Goal: Find specific page/section: Find specific page/section

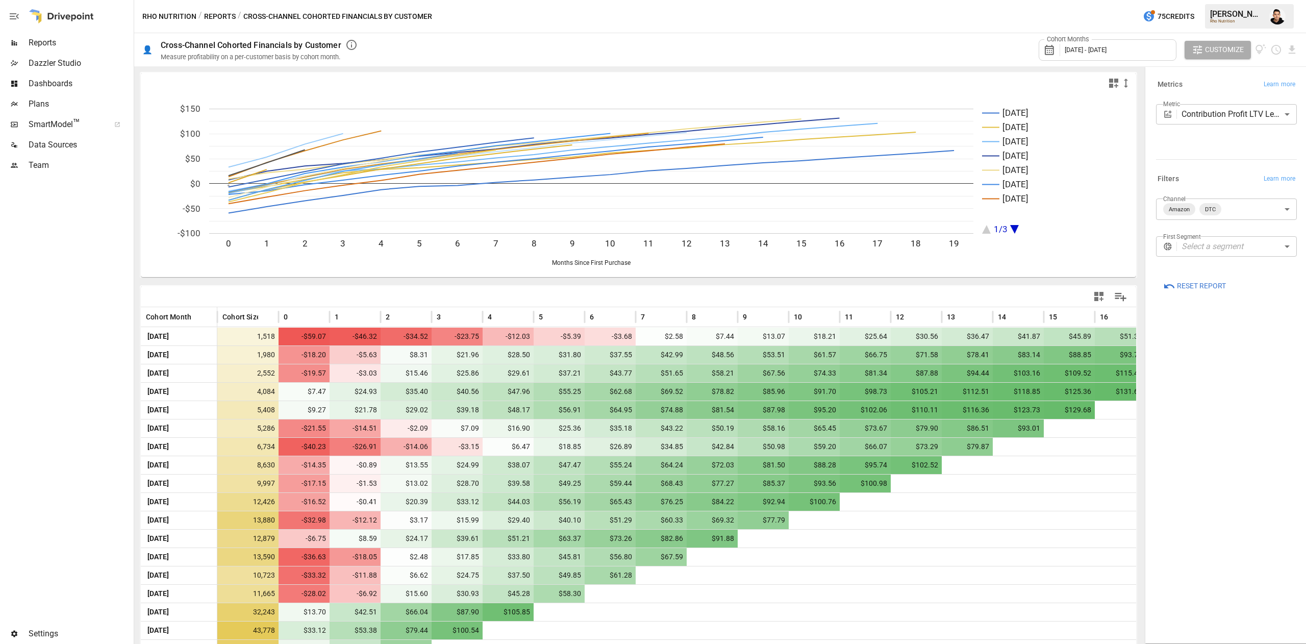
click at [1224, 0] on body "Reports Dazzler Studio Dashboards Plans SmartModel ™ Data Sources Team Settings…" at bounding box center [653, 0] width 1306 height 0
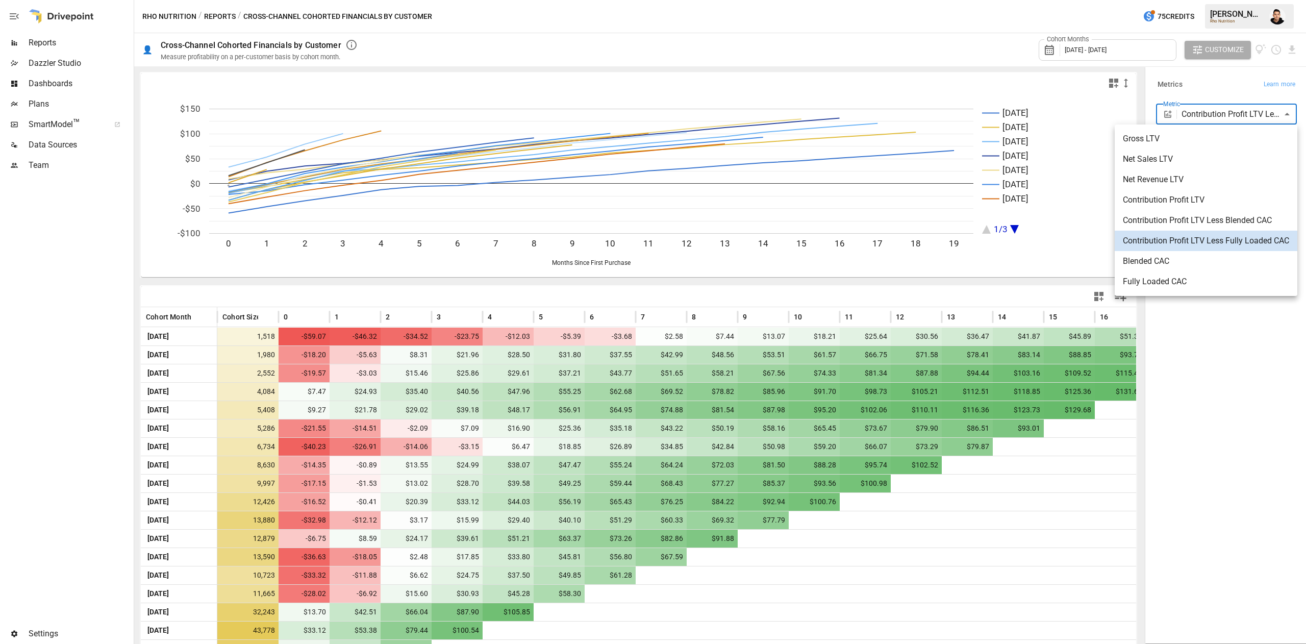
click at [1196, 158] on span "Net Sales LTV" at bounding box center [1206, 159] width 166 height 12
type input "**********"
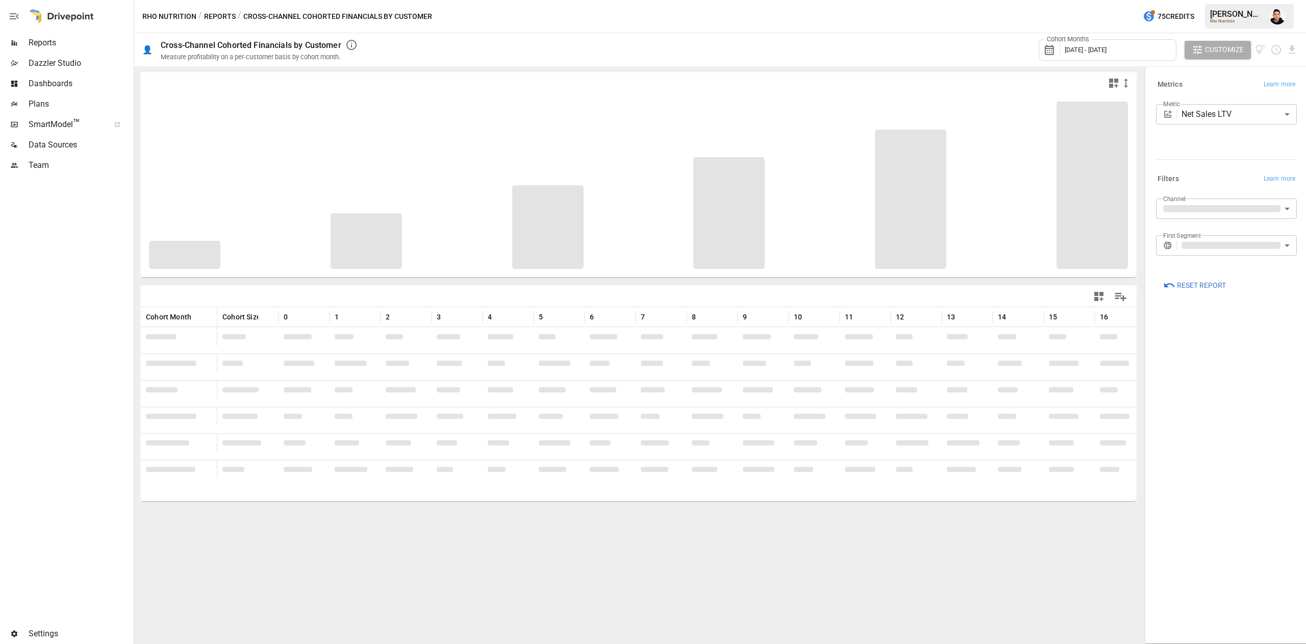
click at [1257, 0] on body "Reports Dazzler Studio Dashboards Plans SmartModel ™ Data Sources Team Settings…" at bounding box center [653, 0] width 1306 height 0
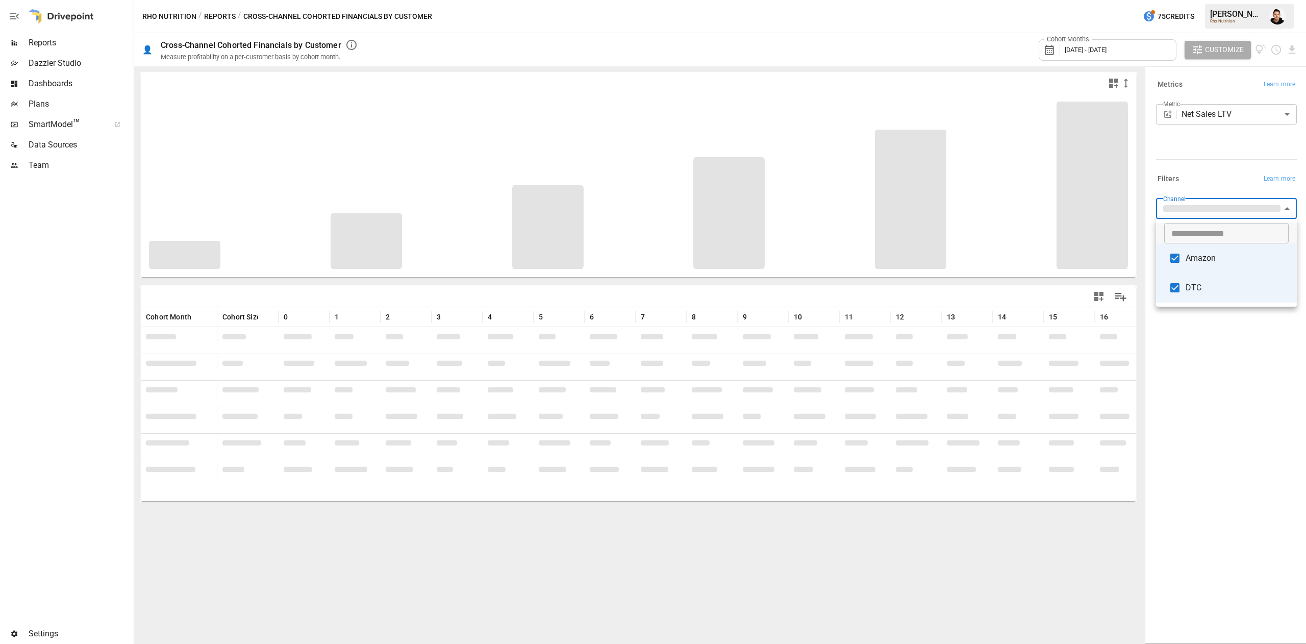
click at [1188, 247] on li "Amazon" at bounding box center [1226, 258] width 141 height 30
click at [1199, 136] on div at bounding box center [653, 322] width 1306 height 644
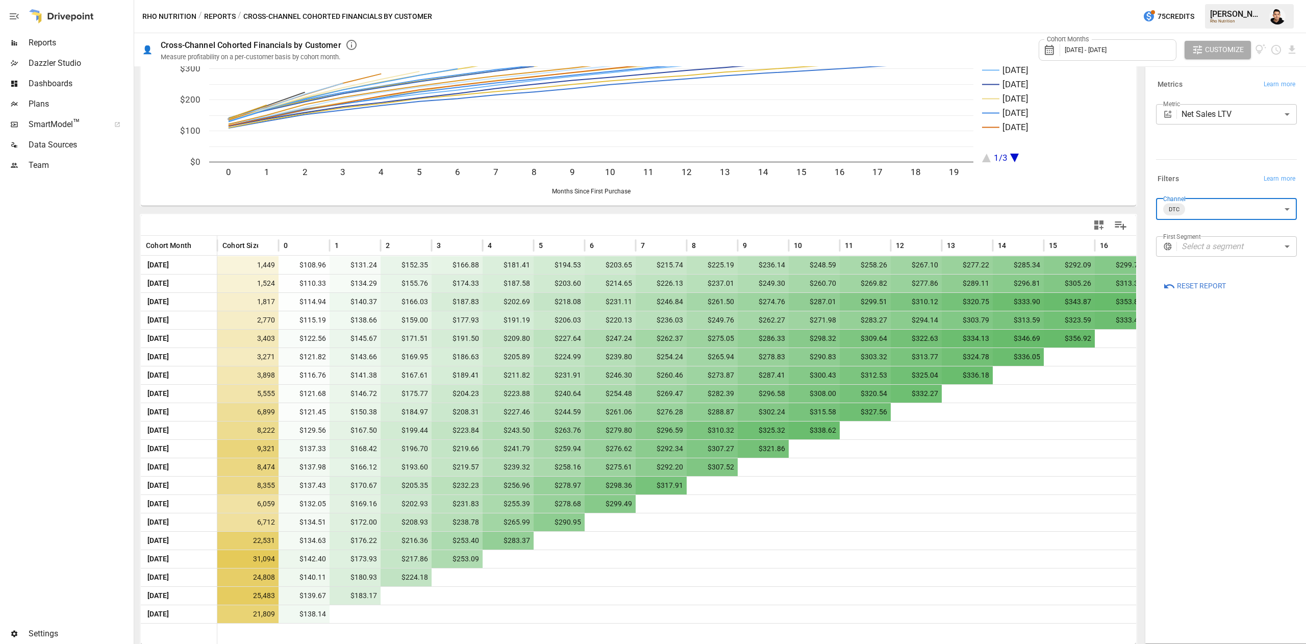
click at [1212, 0] on body "Reports Dazzler Studio Dashboards Plans SmartModel ™ Data Sources Team Settings…" at bounding box center [653, 0] width 1306 height 0
click at [1186, 261] on span "Amazon" at bounding box center [1236, 258] width 103 height 12
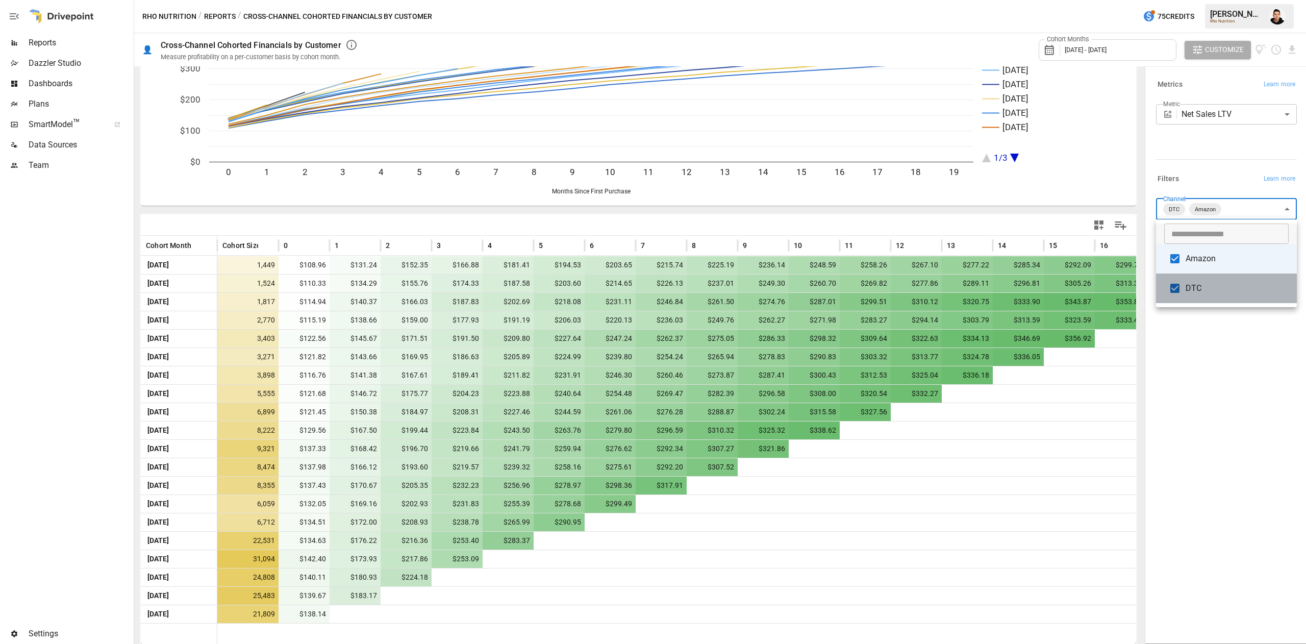
click at [1184, 291] on li "DTC" at bounding box center [1226, 288] width 141 height 30
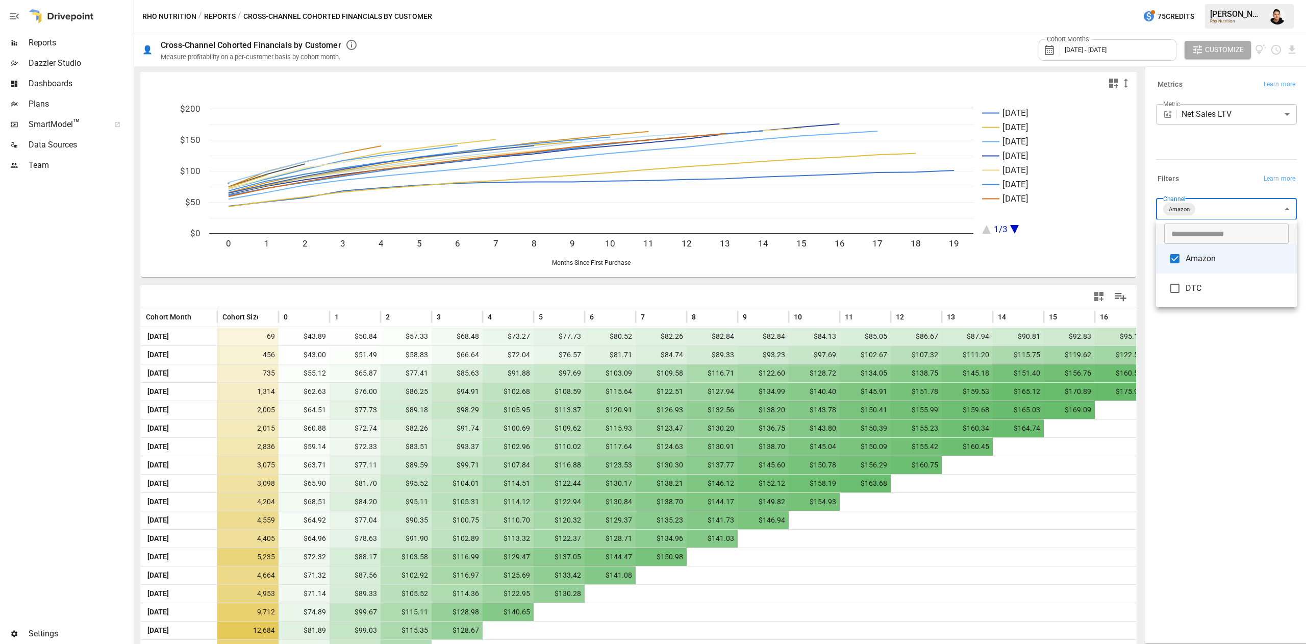
click at [1141, 552] on div at bounding box center [653, 322] width 1306 height 644
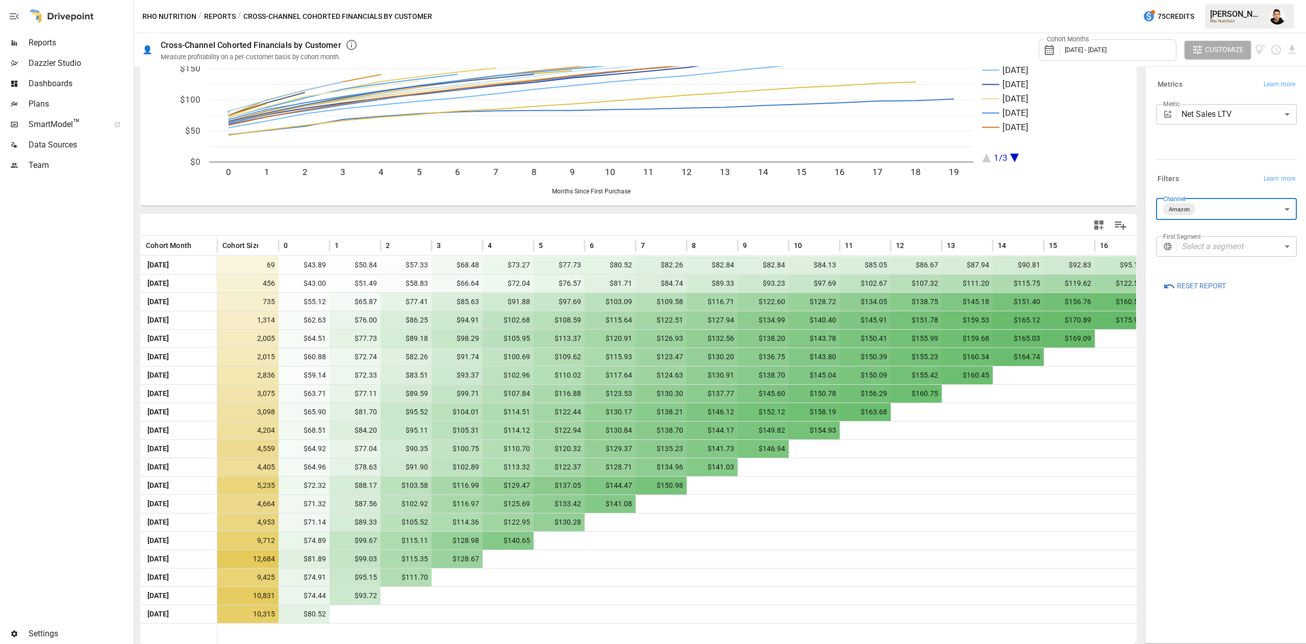
click at [1222, 0] on body "Reports Dazzler Studio Dashboards Plans SmartModel ™ Data Sources Team Settings…" at bounding box center [653, 0] width 1306 height 0
click at [1202, 291] on span "DTC" at bounding box center [1236, 288] width 103 height 12
type input "**********"
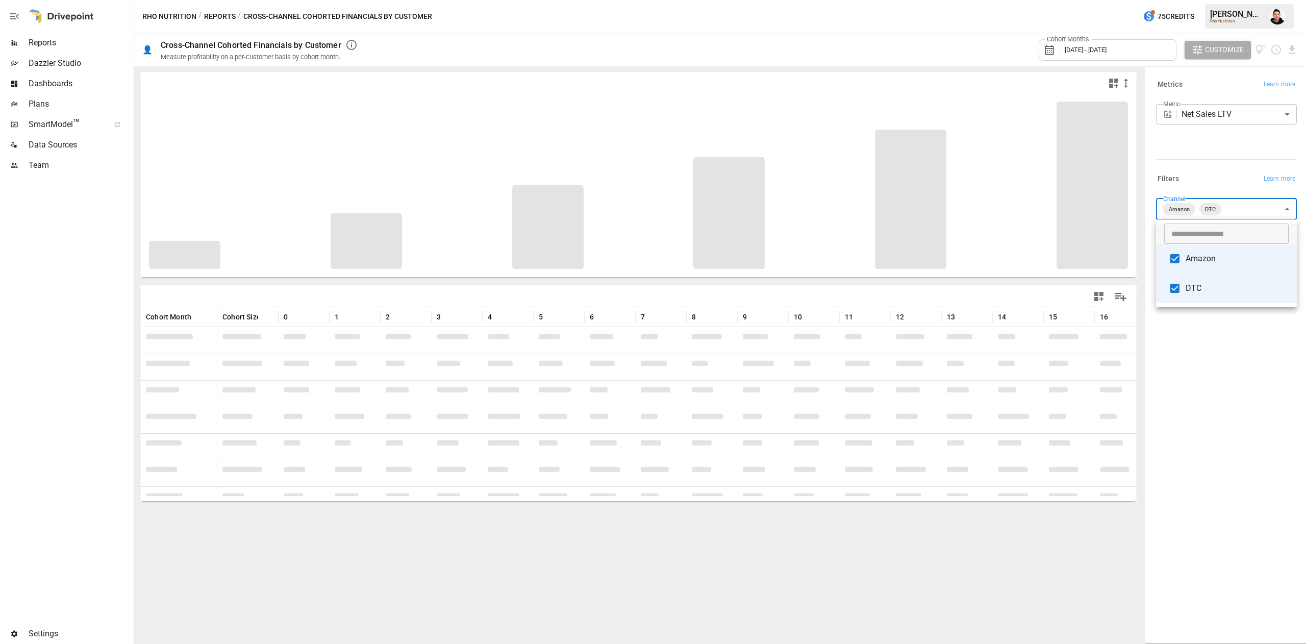
click at [1188, 378] on div at bounding box center [653, 322] width 1306 height 644
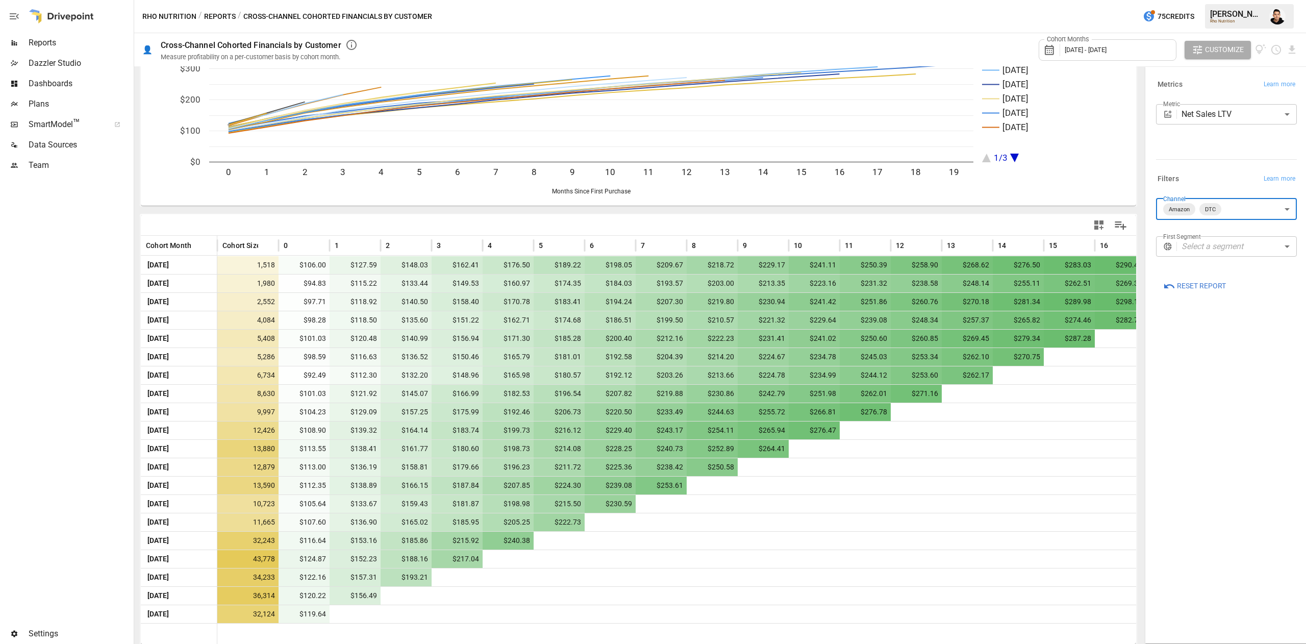
click at [1223, 0] on body "Reports Dazzler Studio Dashboards Plans SmartModel ™ Data Sources Team Settings…" at bounding box center [653, 0] width 1306 height 0
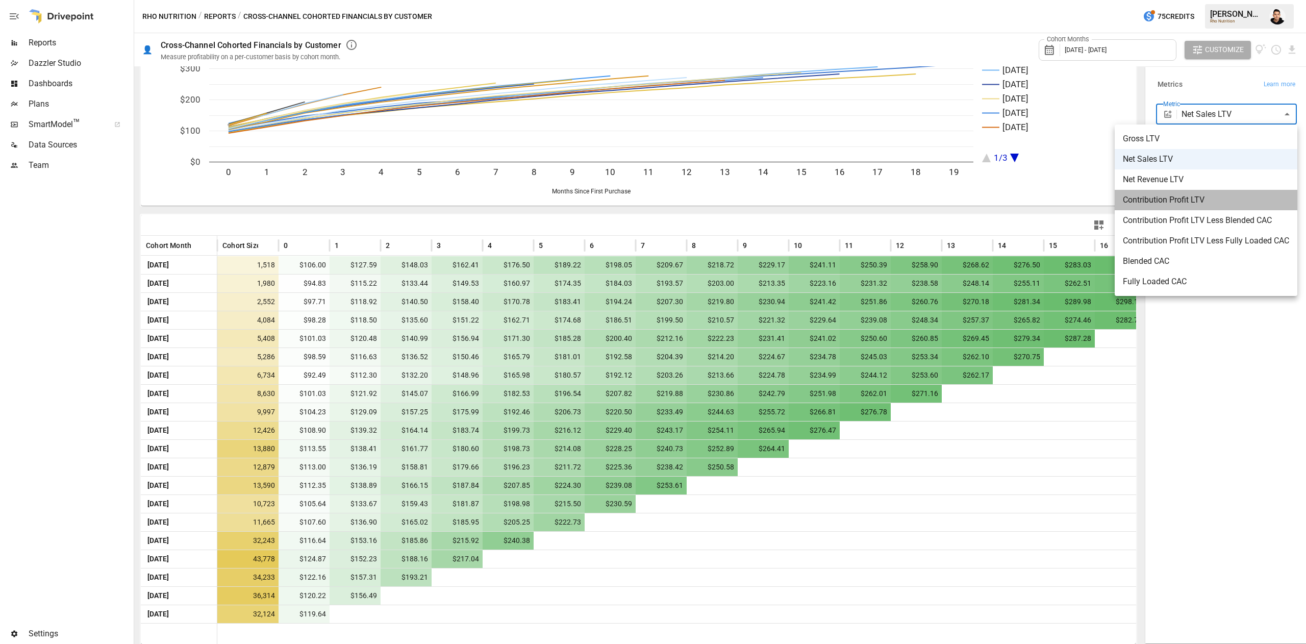
click at [1206, 195] on span "Contribution Profit LTV" at bounding box center [1206, 200] width 166 height 12
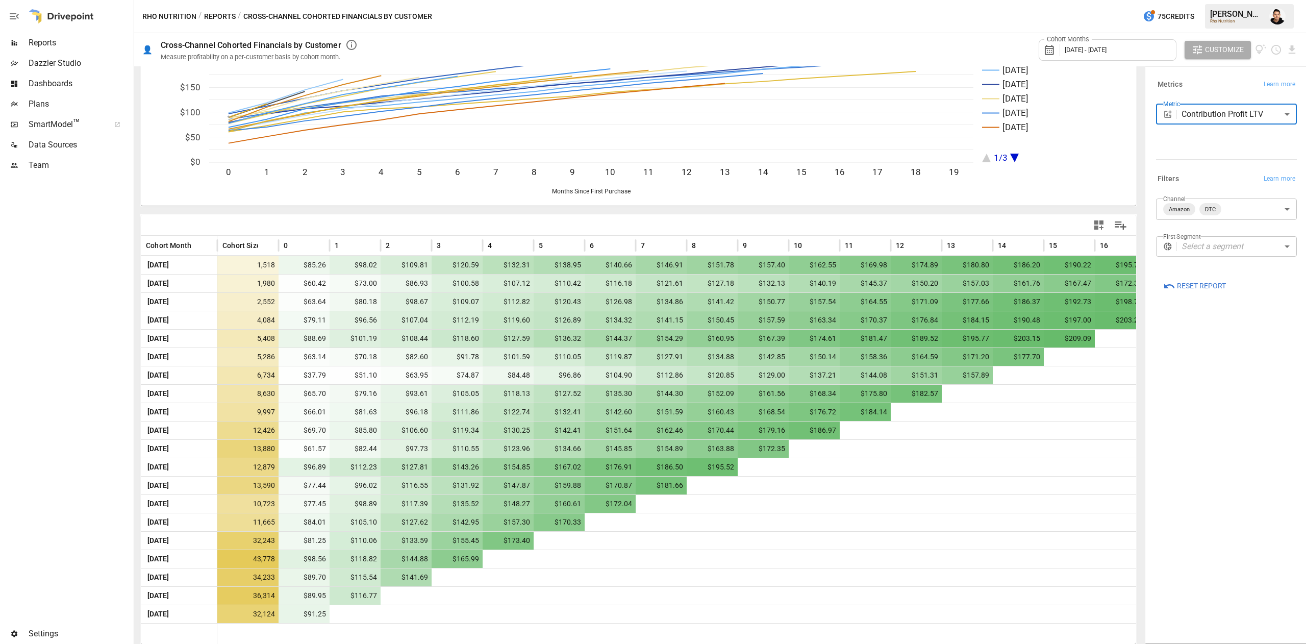
click at [1189, 0] on body "Reports Dazzler Studio Dashboards Plans SmartModel ™ Data Sources Team Settings…" at bounding box center [653, 0] width 1306 height 0
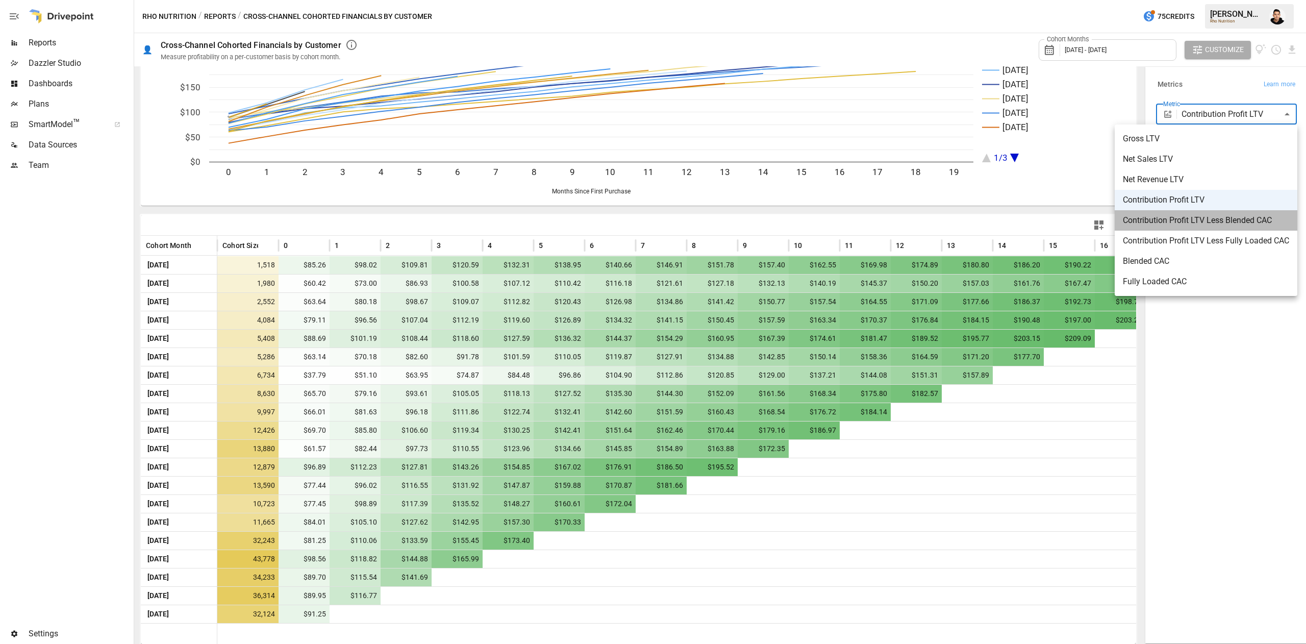
click at [1184, 222] on span "Contribution Profit LTV Less Blended CAC" at bounding box center [1206, 220] width 166 height 12
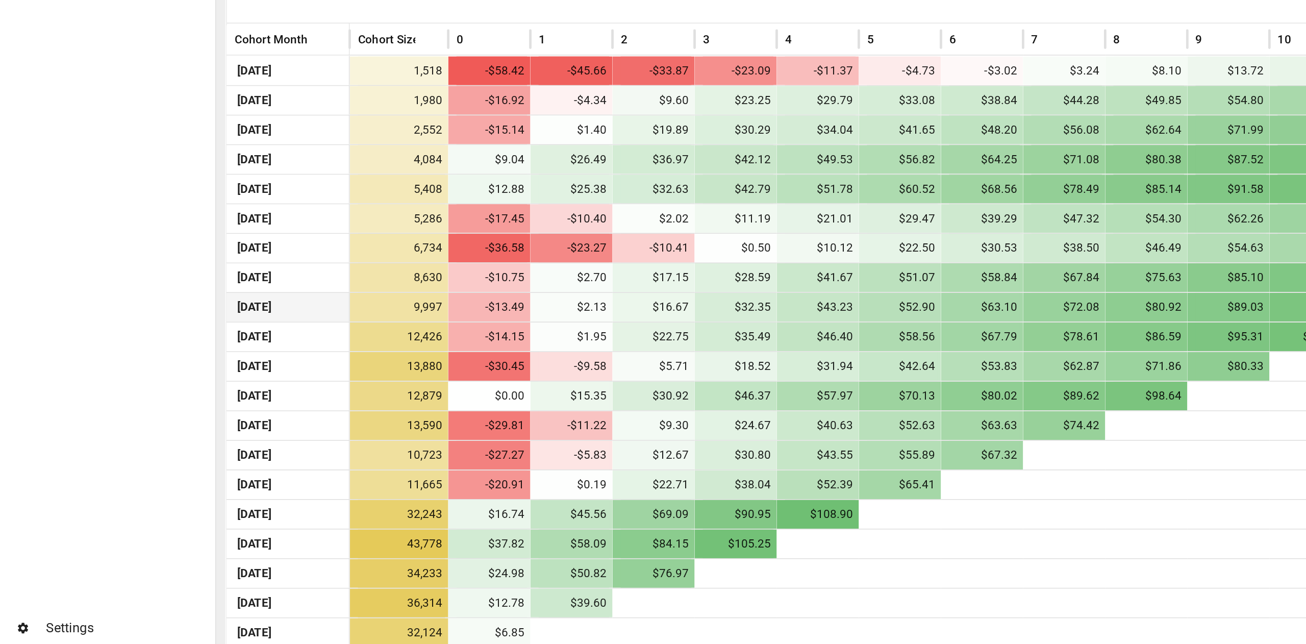
scroll to position [71, 0]
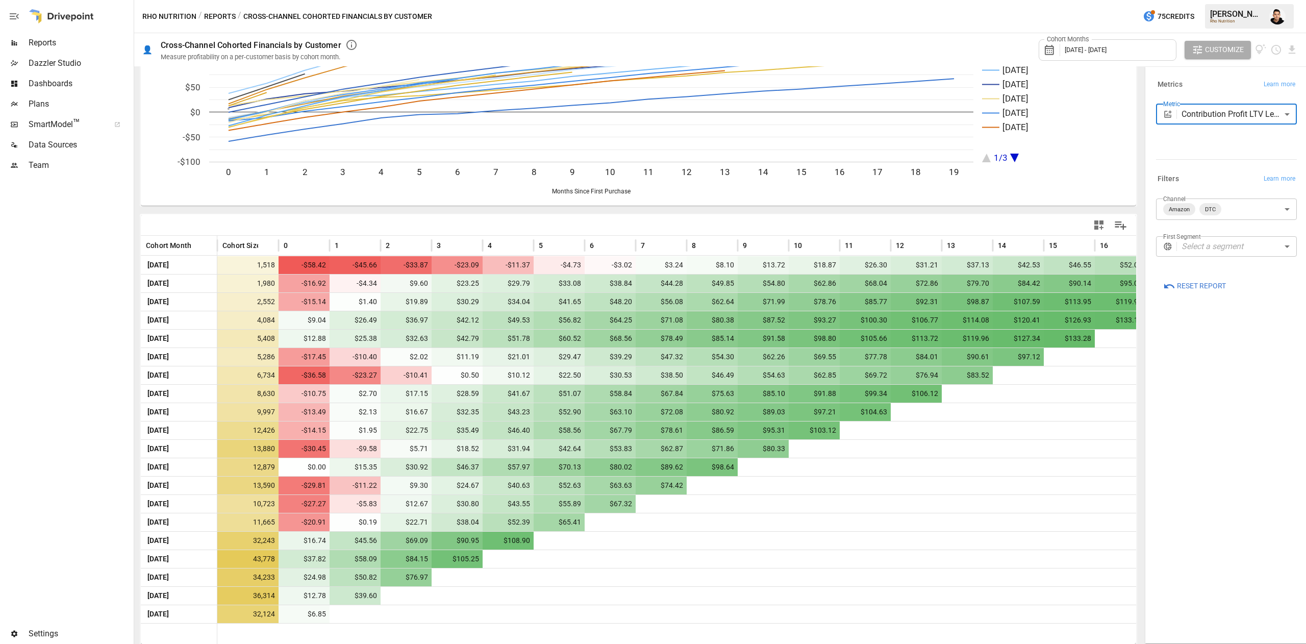
click at [1259, 0] on body "Reports Dazzler Studio Dashboards Plans SmartModel ™ Data Sources Team Settings…" at bounding box center [653, 0] width 1306 height 0
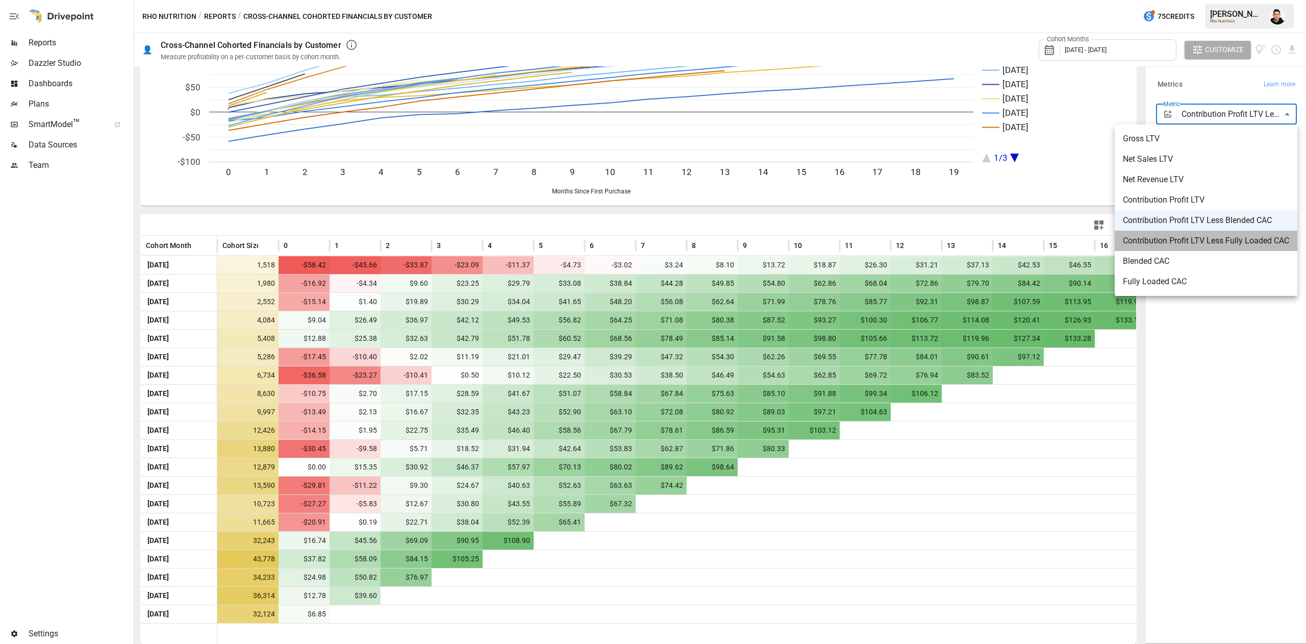
click at [1197, 239] on span "Contribution Profit LTV Less Fully Loaded CAC" at bounding box center [1206, 241] width 166 height 12
type input "**********"
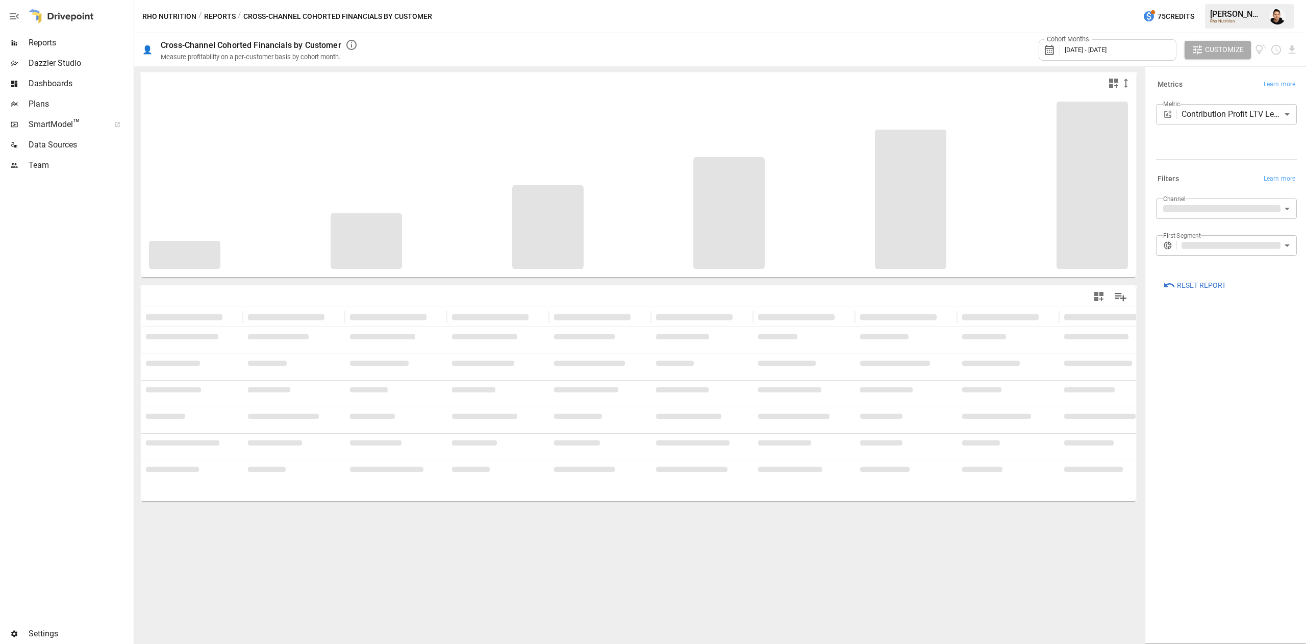
click at [76, 36] on div "Reports" at bounding box center [66, 43] width 132 height 20
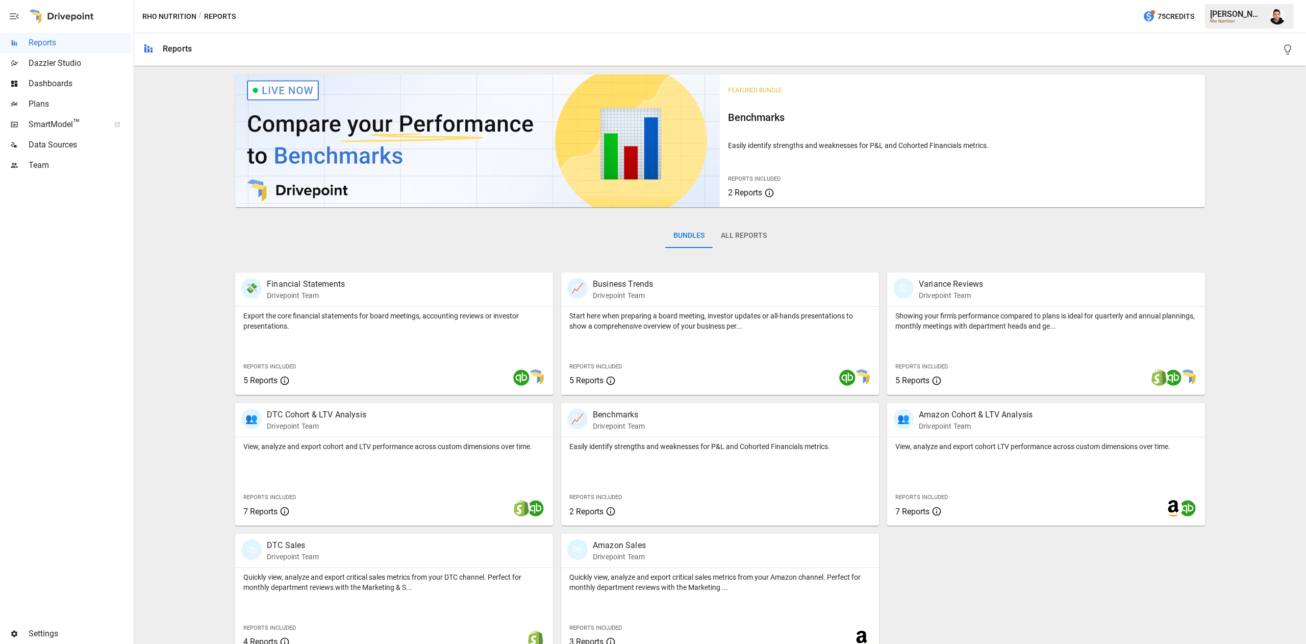
click at [88, 106] on span "Plans" at bounding box center [80, 104] width 103 height 12
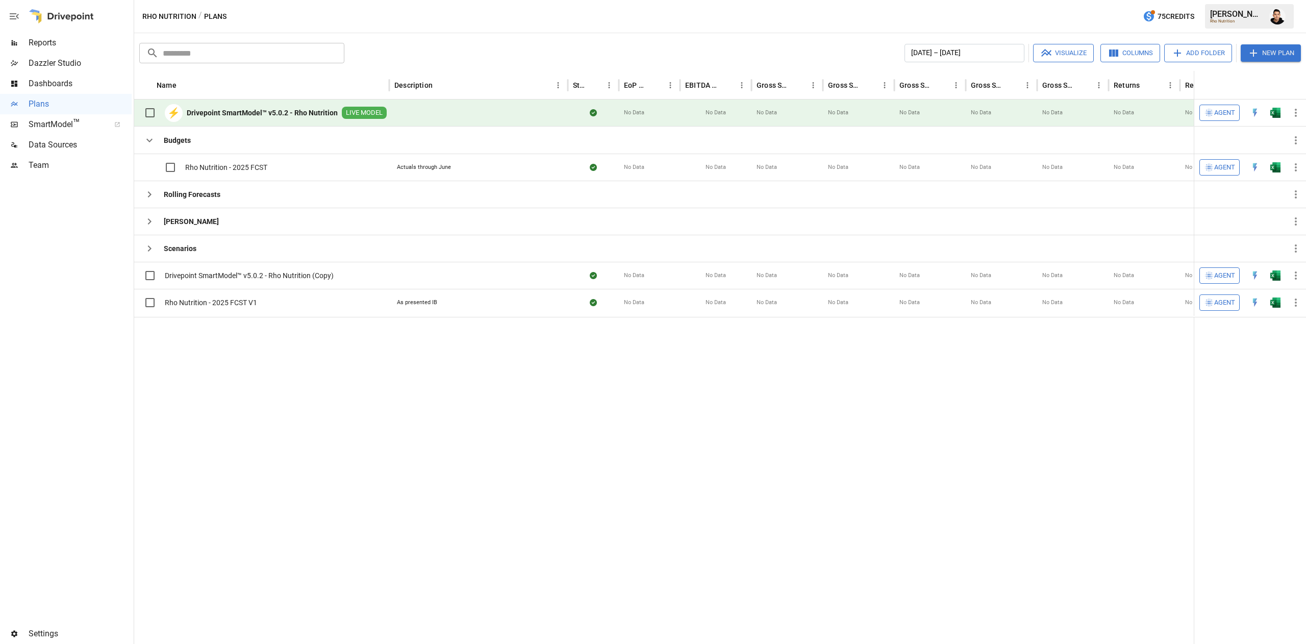
click at [1276, 114] on img "Open in Excel" at bounding box center [1275, 113] width 10 height 10
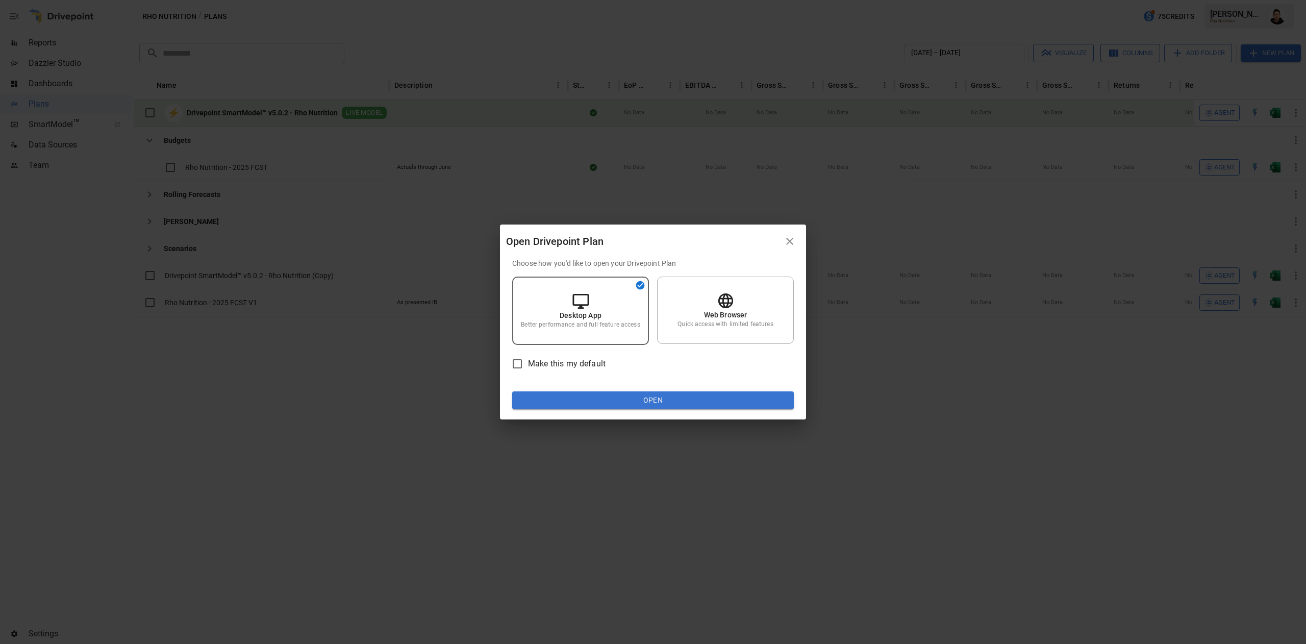
click at [668, 397] on button "Open" at bounding box center [653, 400] width 282 height 18
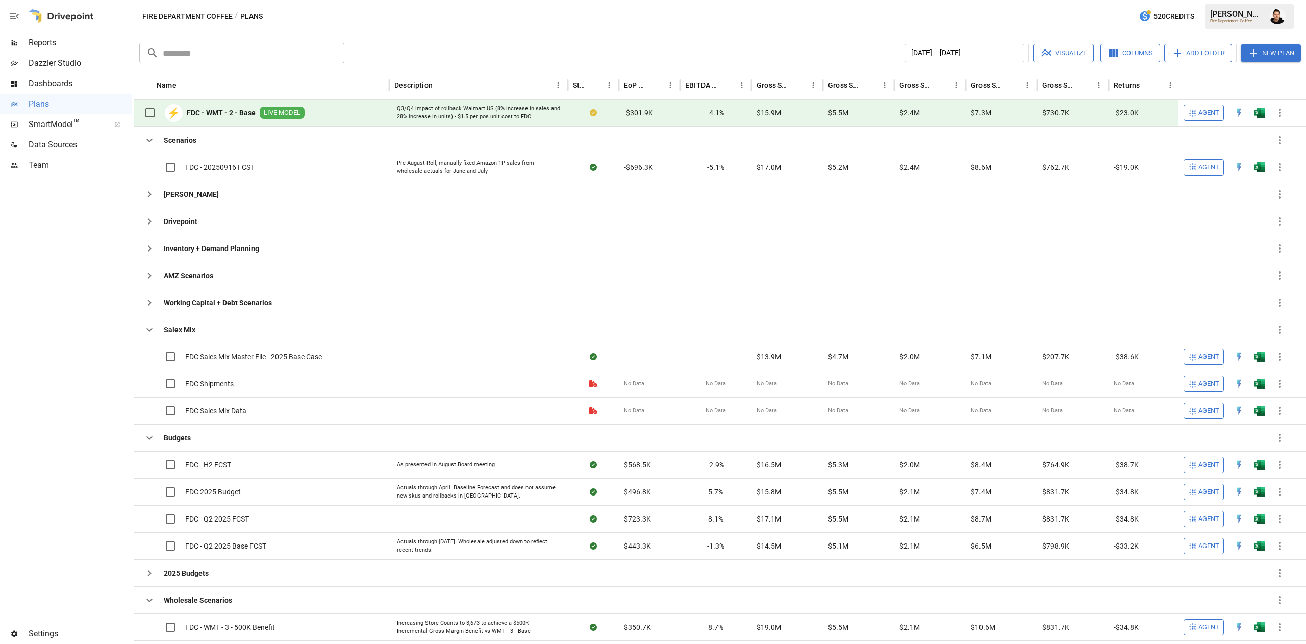
scroll to position [211, 0]
